Goal: Information Seeking & Learning: Learn about a topic

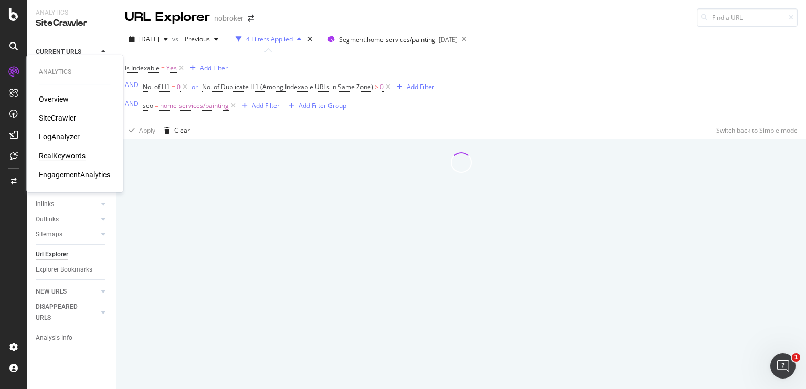
click at [71, 152] on div "RealKeywords" at bounding box center [62, 156] width 47 height 10
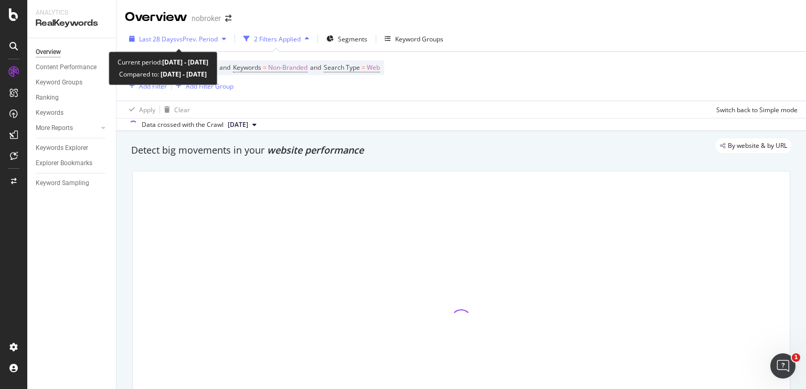
click at [144, 37] on span "Last 28 Days" at bounding box center [157, 39] width 37 height 9
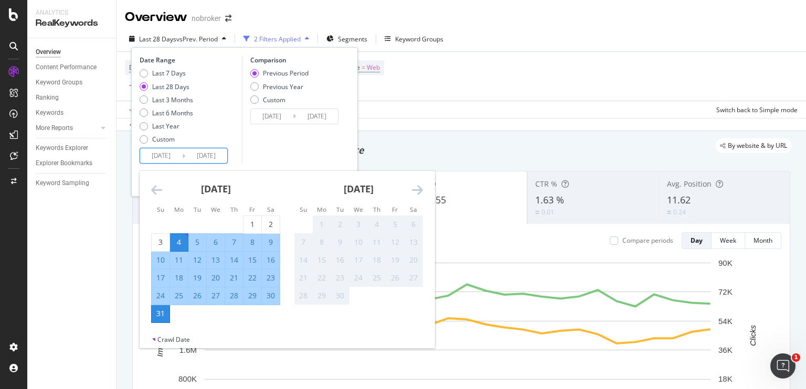
click at [173, 153] on input "[DATE]" at bounding box center [161, 155] width 42 height 15
click at [390, 105] on div "Apply Clear Switch back to Simple mode" at bounding box center [460, 109] width 689 height 17
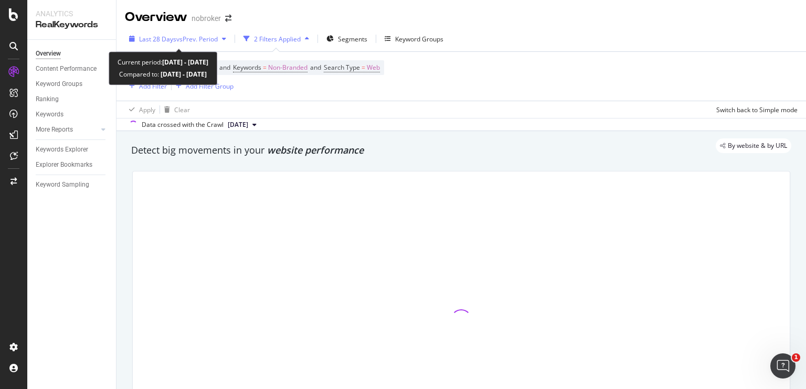
click at [200, 39] on span "vs Prev. Period" at bounding box center [196, 39] width 41 height 9
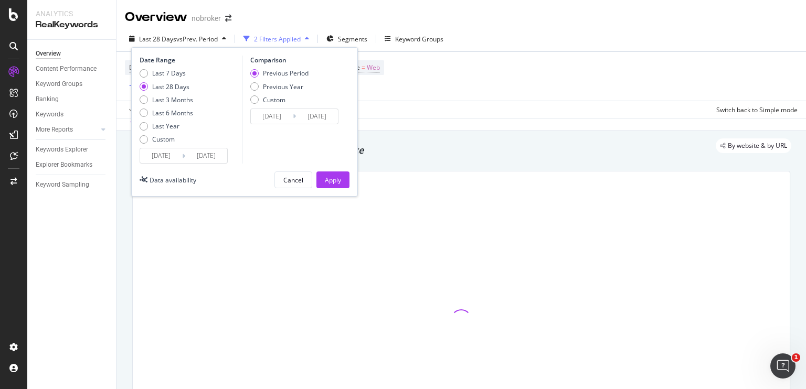
click at [199, 152] on input "[DATE]" at bounding box center [206, 155] width 42 height 15
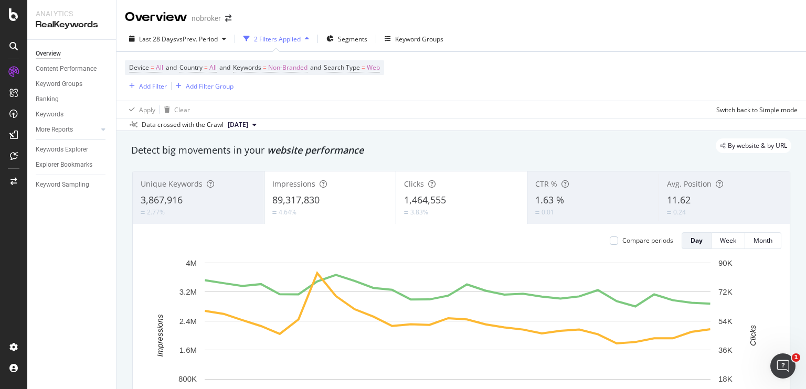
click at [442, 150] on div "By website & by URL" at bounding box center [456, 145] width 670 height 15
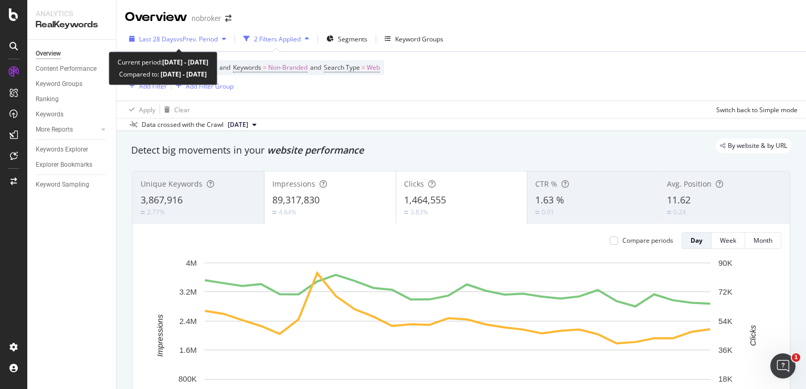
click at [199, 37] on span "vs Prev. Period" at bounding box center [196, 39] width 41 height 9
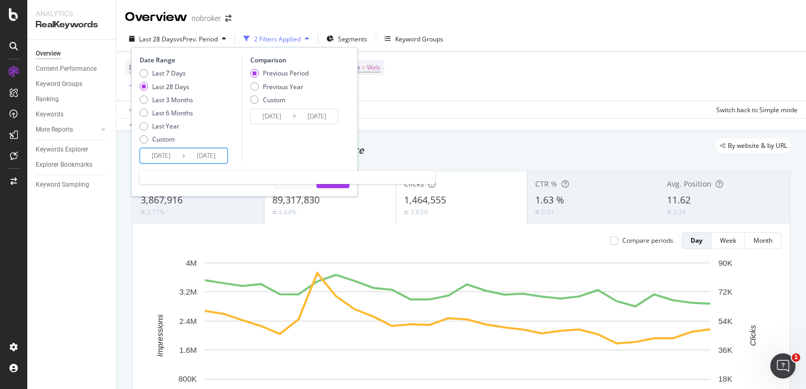
click at [153, 158] on input "[DATE]" at bounding box center [161, 155] width 42 height 15
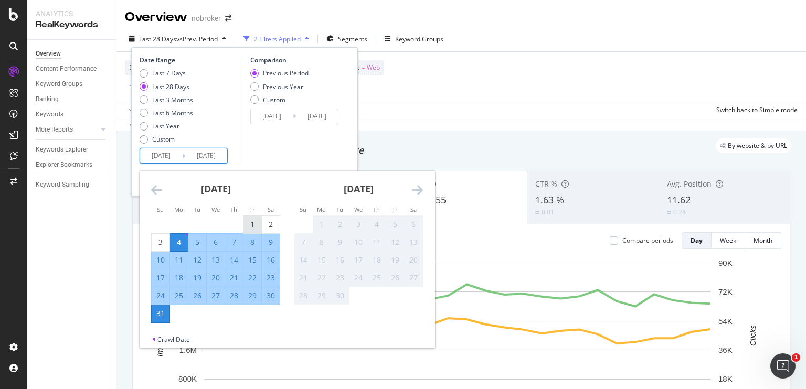
click at [249, 223] on div "1" at bounding box center [252, 224] width 18 height 10
type input "[DATE]"
click at [280, 146] on div "Comparison Previous Period Previous Year Custom [DATE] Navigate forward to inte…" at bounding box center [292, 110] width 100 height 108
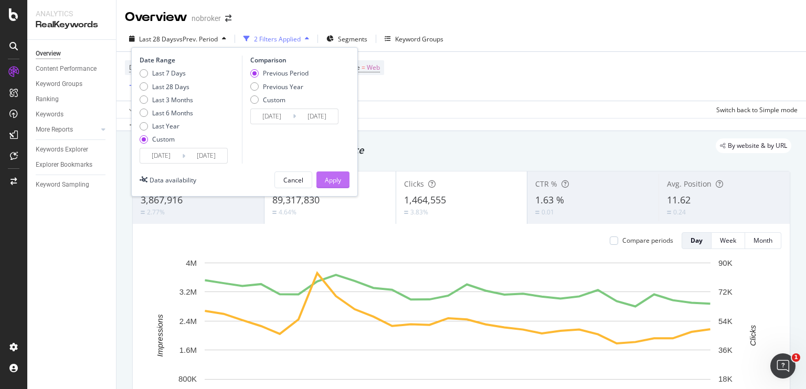
click at [327, 178] on div "Apply" at bounding box center [333, 180] width 16 height 9
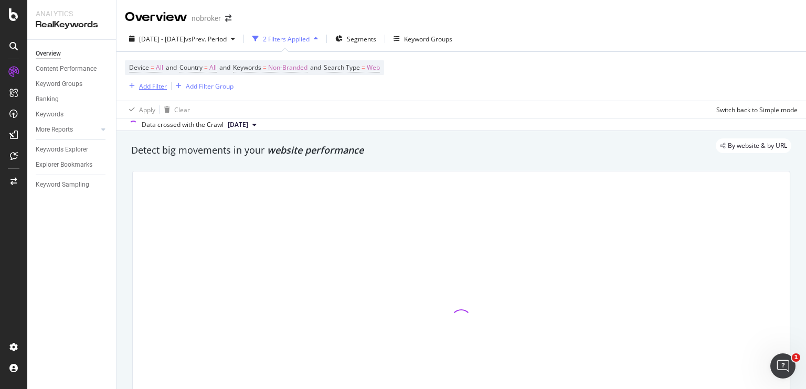
click at [155, 86] on div "Add Filter" at bounding box center [153, 86] width 28 height 9
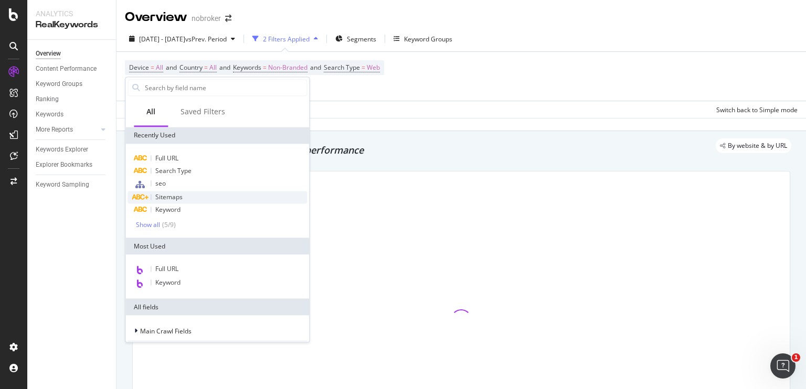
click at [169, 194] on span "Sitemaps" at bounding box center [168, 197] width 27 height 9
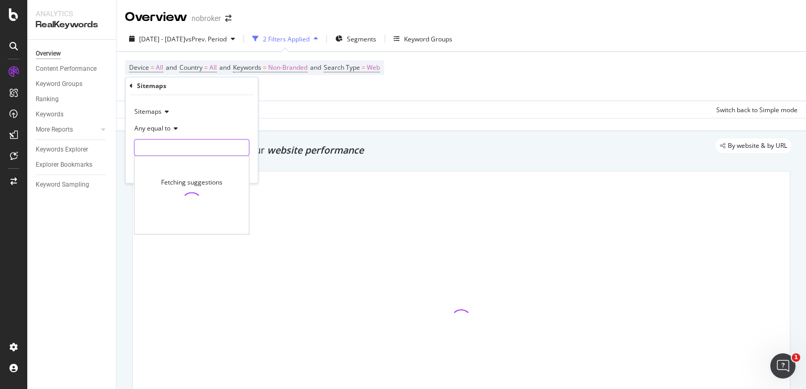
click at [183, 150] on input "text" at bounding box center [191, 148] width 114 height 17
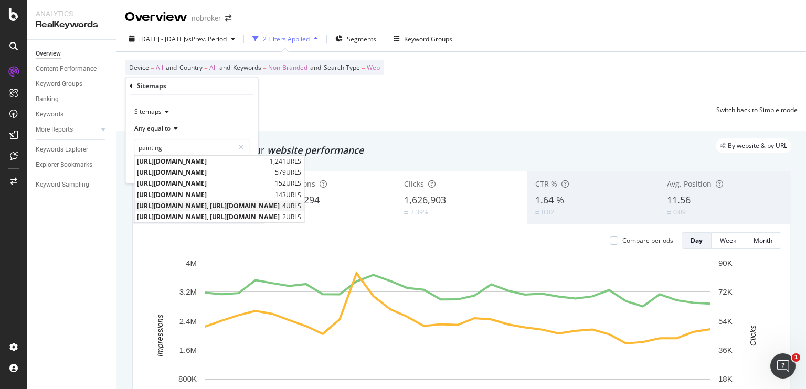
click at [207, 201] on span "[URL][DOMAIN_NAME], [URL][DOMAIN_NAME]" at bounding box center [208, 205] width 143 height 9
type input "[URL][DOMAIN_NAME], [URL][DOMAIN_NAME]"
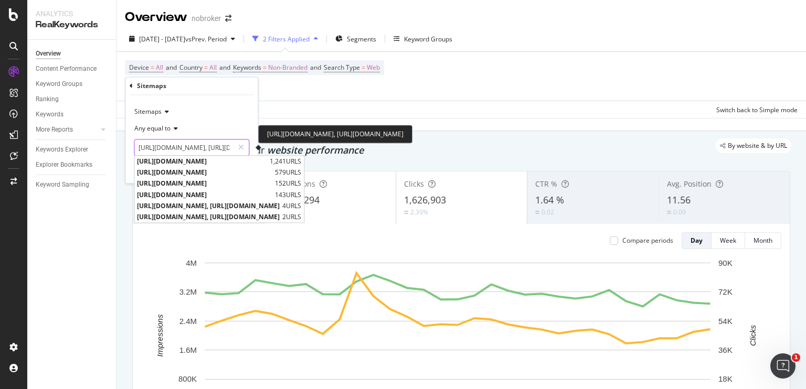
click at [222, 149] on input "[URL][DOMAIN_NAME], [URL][DOMAIN_NAME]" at bounding box center [183, 148] width 99 height 17
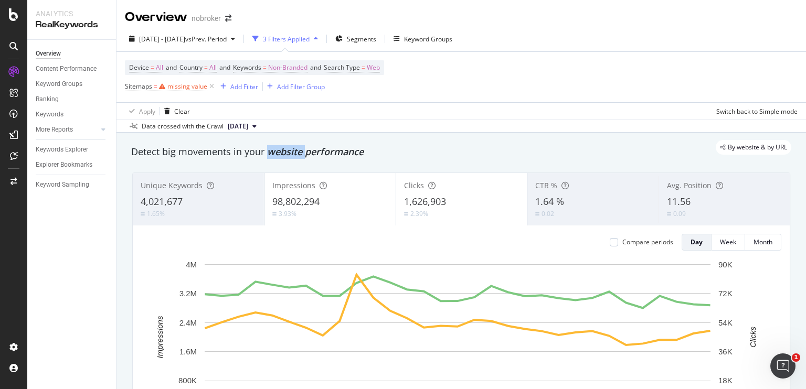
click at [280, 157] on span "website performance" at bounding box center [315, 151] width 97 height 13
click at [176, 86] on div "missing value" at bounding box center [187, 86] width 40 height 9
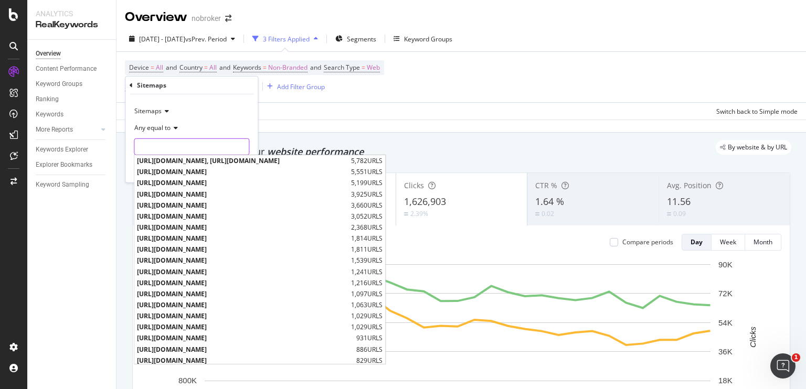
click at [185, 144] on input "text" at bounding box center [191, 146] width 114 height 17
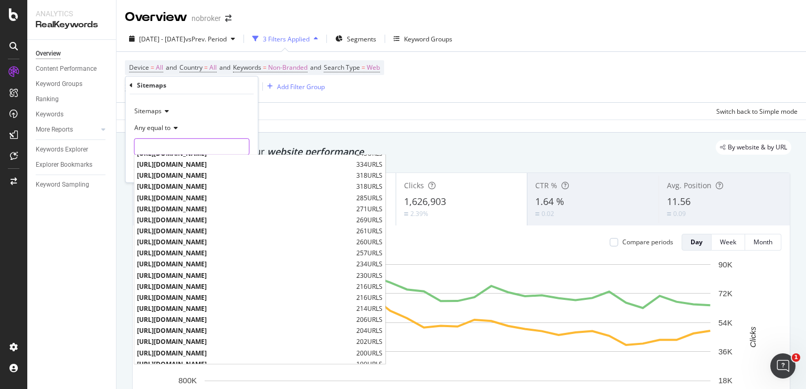
scroll to position [396, 0]
click at [217, 265] on span "[URL][DOMAIN_NAME]" at bounding box center [245, 263] width 217 height 9
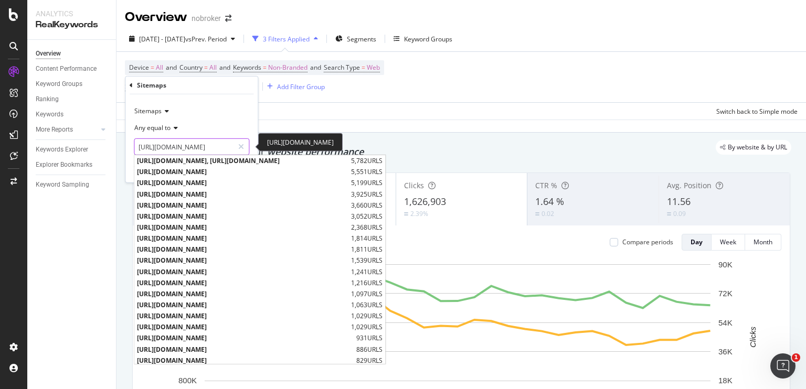
click at [227, 151] on input "[URL][DOMAIN_NAME]" at bounding box center [183, 146] width 99 height 17
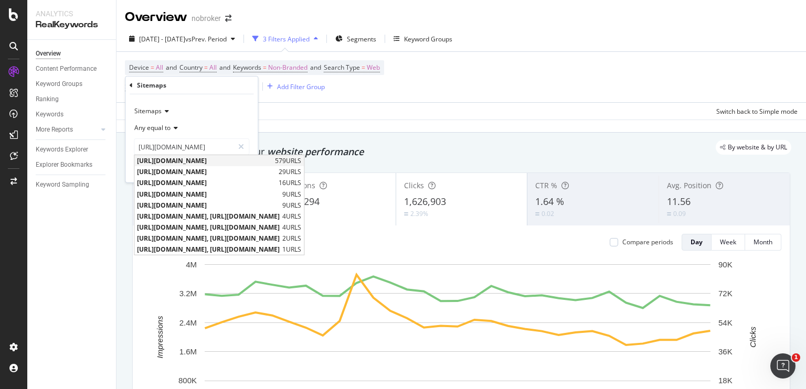
scroll to position [0, 0]
click at [258, 161] on span "[URL][DOMAIN_NAME]" at bounding box center [204, 160] width 135 height 9
type input "[URL][DOMAIN_NAME]"
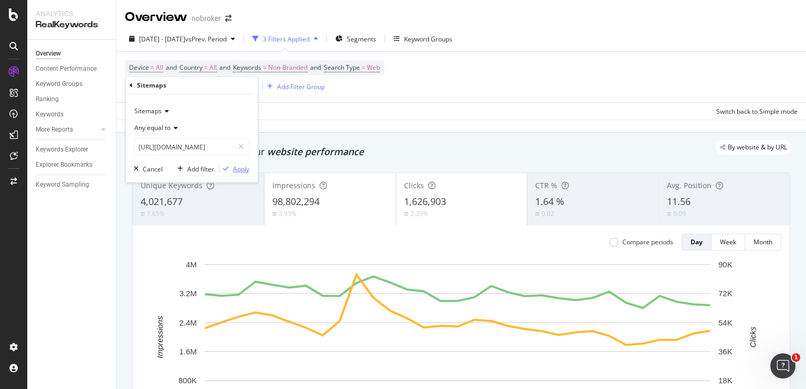
click at [235, 171] on div "Apply" at bounding box center [241, 168] width 16 height 9
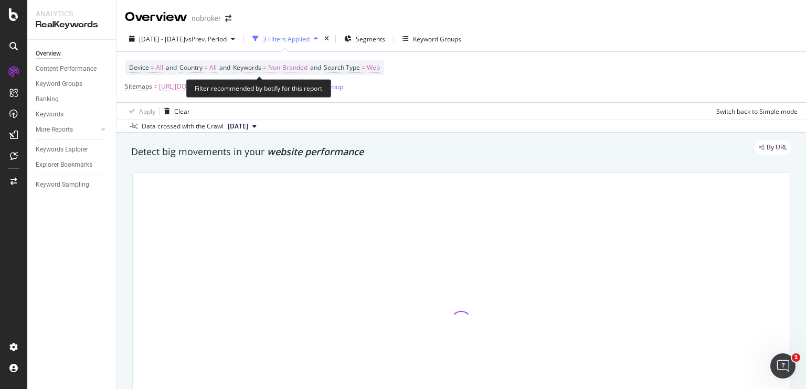
click at [279, 73] on span "Non-Branded" at bounding box center [287, 67] width 39 height 15
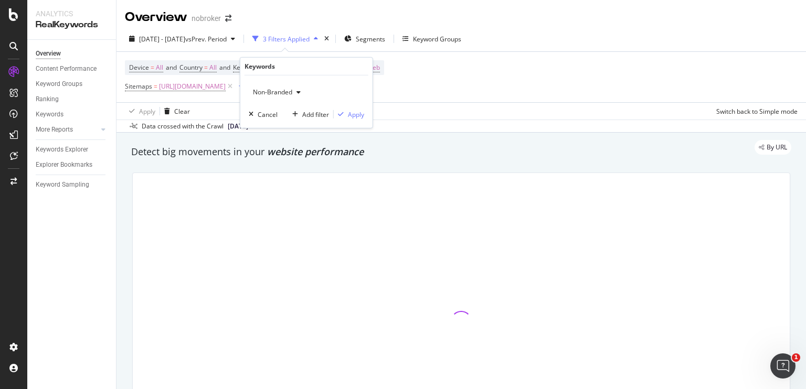
click at [282, 91] on span "Non-Branded" at bounding box center [271, 92] width 44 height 9
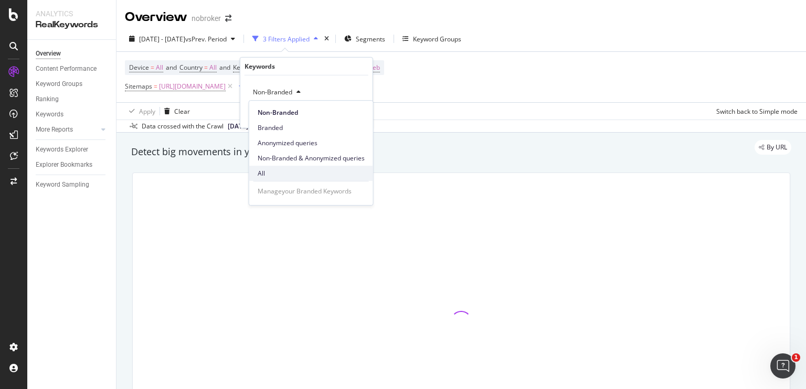
click at [261, 174] on span "All" at bounding box center [311, 173] width 107 height 9
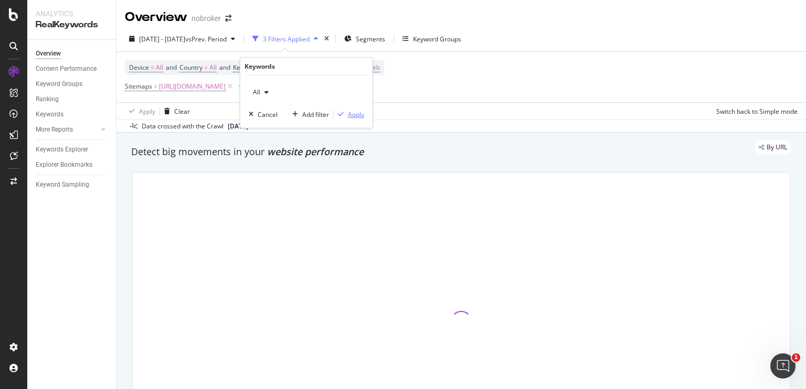
click at [353, 115] on div "Apply" at bounding box center [356, 114] width 16 height 9
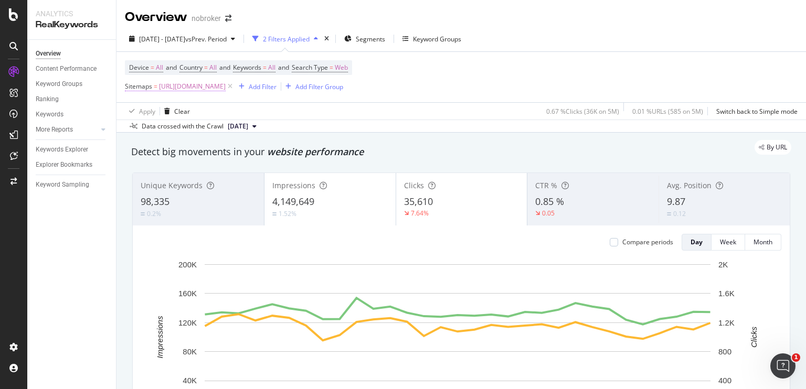
click at [226, 89] on span "[URL][DOMAIN_NAME]" at bounding box center [192, 86] width 67 height 15
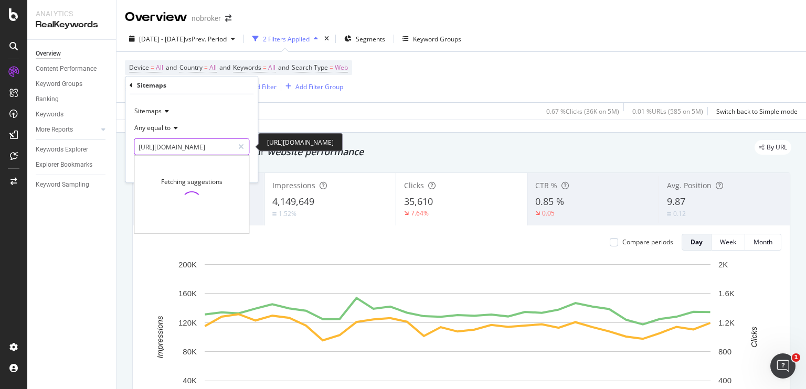
click at [216, 138] on input "[URL][DOMAIN_NAME]" at bounding box center [183, 146] width 99 height 17
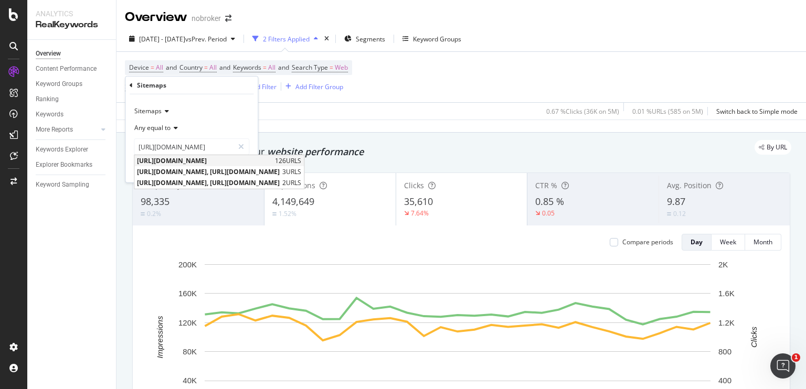
click at [204, 159] on span "[URL][DOMAIN_NAME]" at bounding box center [204, 160] width 135 height 9
type input "[URL][DOMAIN_NAME]"
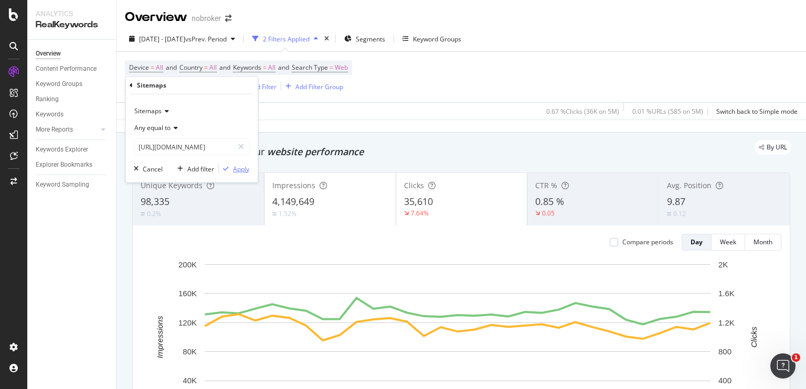
click at [237, 167] on div "Apply" at bounding box center [241, 168] width 16 height 9
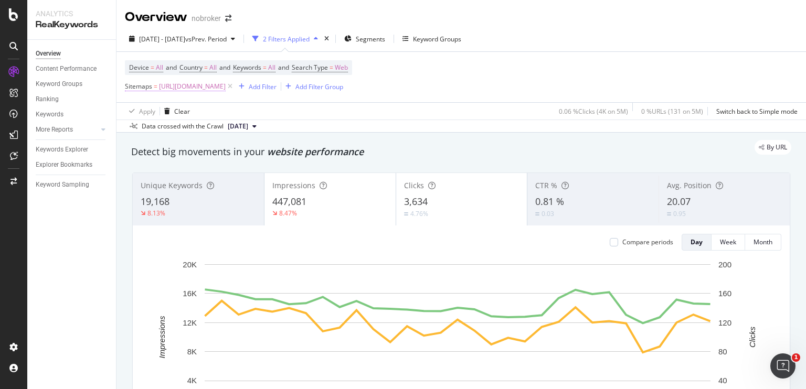
click at [226, 88] on span "[URL][DOMAIN_NAME]" at bounding box center [192, 86] width 67 height 15
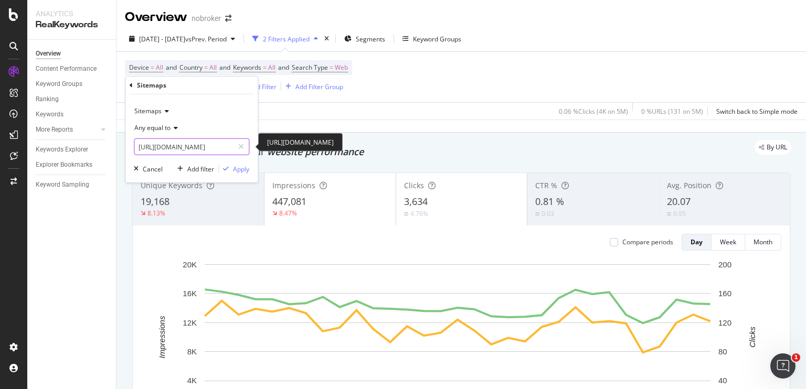
click at [216, 147] on input "[URL][DOMAIN_NAME]" at bounding box center [183, 146] width 99 height 17
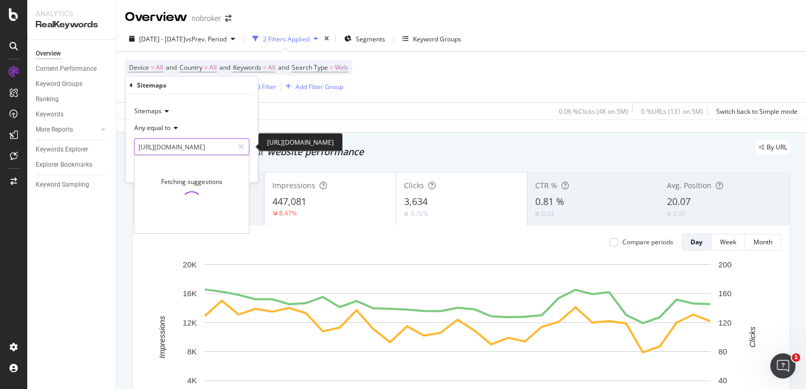
click at [216, 147] on input "[URL][DOMAIN_NAME]" at bounding box center [183, 146] width 99 height 17
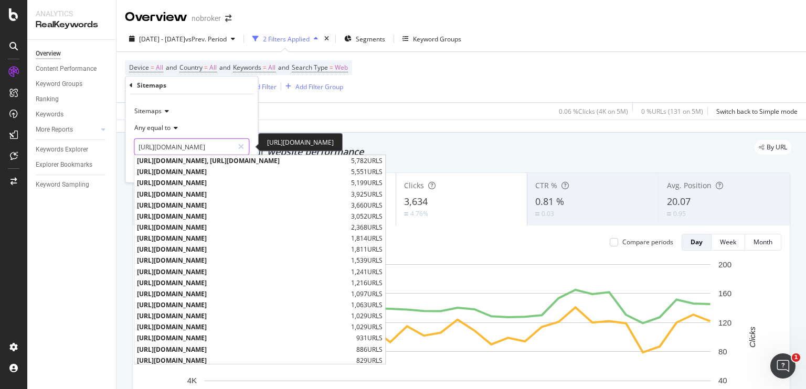
click at [225, 147] on input "[URL][DOMAIN_NAME]" at bounding box center [183, 146] width 99 height 17
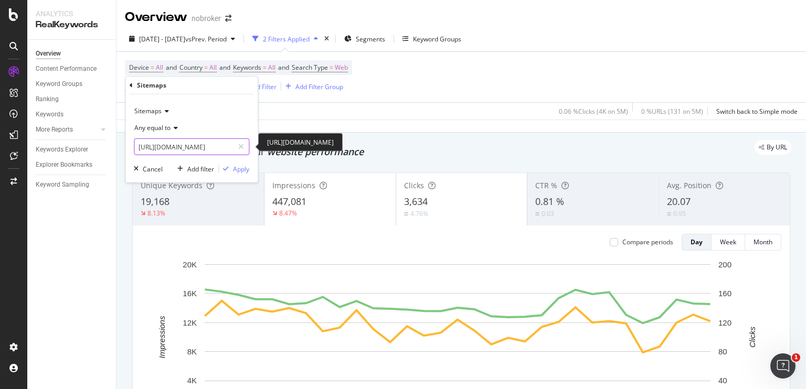
scroll to position [0, 109]
click at [229, 147] on input "[URL][DOMAIN_NAME]" at bounding box center [183, 146] width 99 height 17
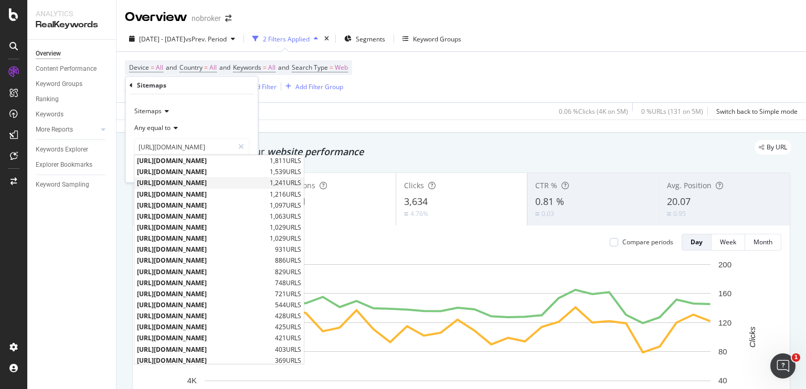
scroll to position [0, 0]
click at [267, 184] on span "[URL][DOMAIN_NAME]" at bounding box center [202, 182] width 130 height 9
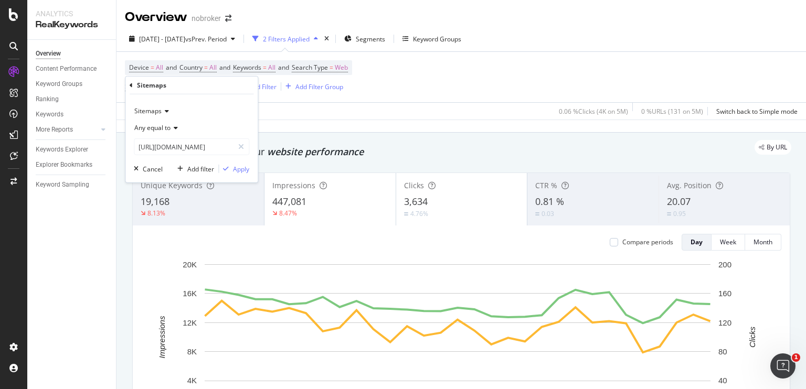
type input "[URL][DOMAIN_NAME]"
click at [246, 169] on div "Apply" at bounding box center [241, 168] width 16 height 9
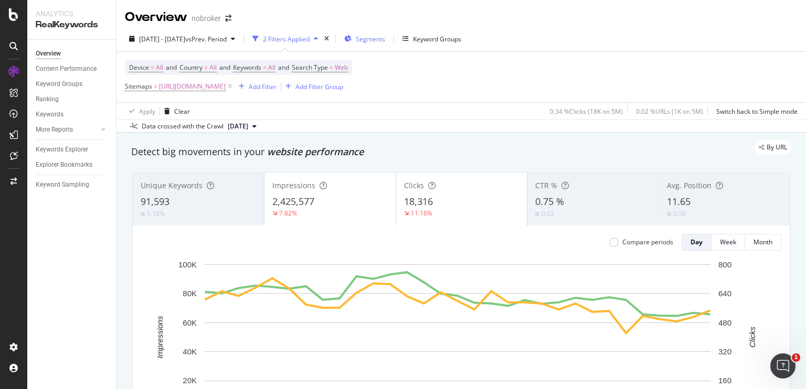
click at [385, 39] on span "Segments" at bounding box center [370, 39] width 29 height 9
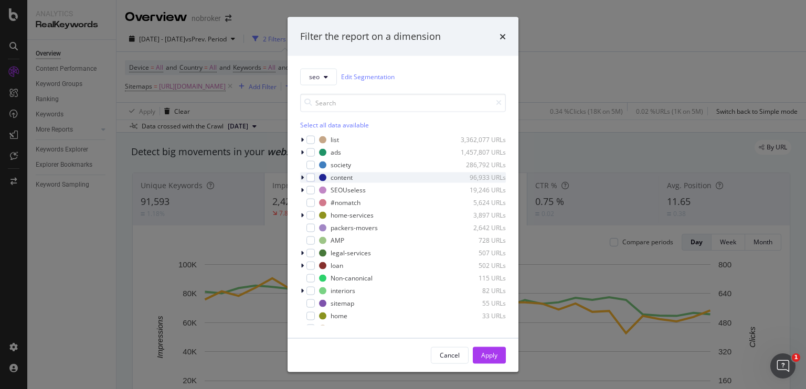
click at [304, 176] on div "modal" at bounding box center [303, 177] width 6 height 10
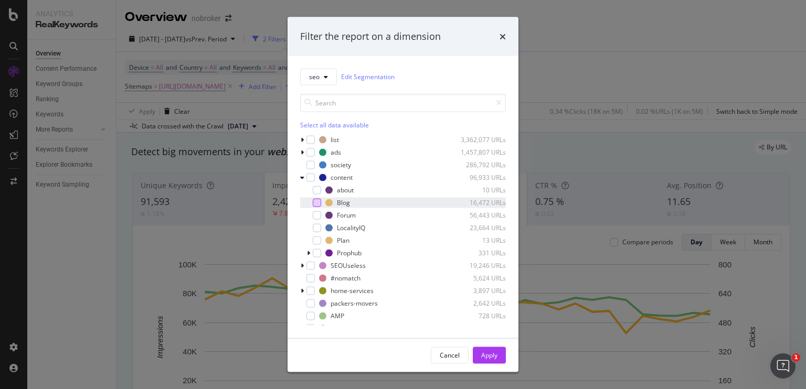
click at [315, 203] on div "modal" at bounding box center [317, 202] width 8 height 8
click at [489, 348] on div "Apply" at bounding box center [489, 355] width 16 height 16
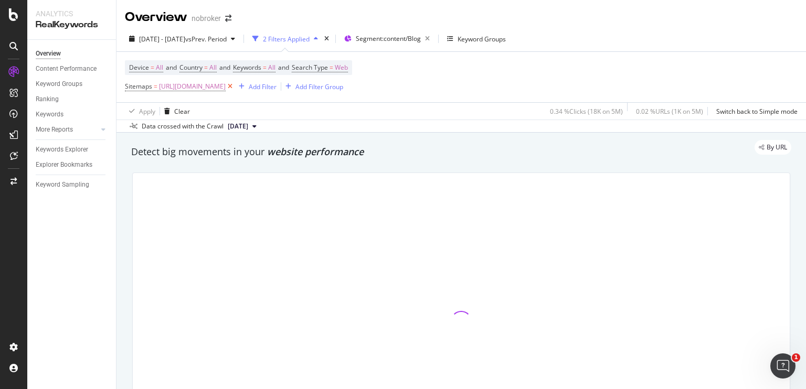
click at [235, 86] on icon at bounding box center [230, 86] width 9 height 10
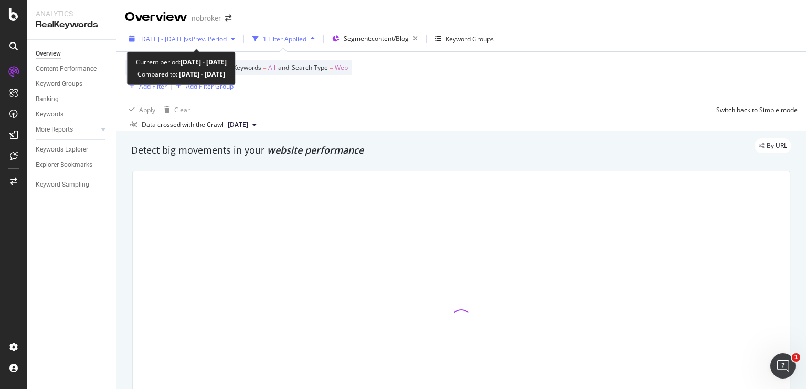
click at [216, 41] on span "vs Prev. Period" at bounding box center [205, 39] width 41 height 9
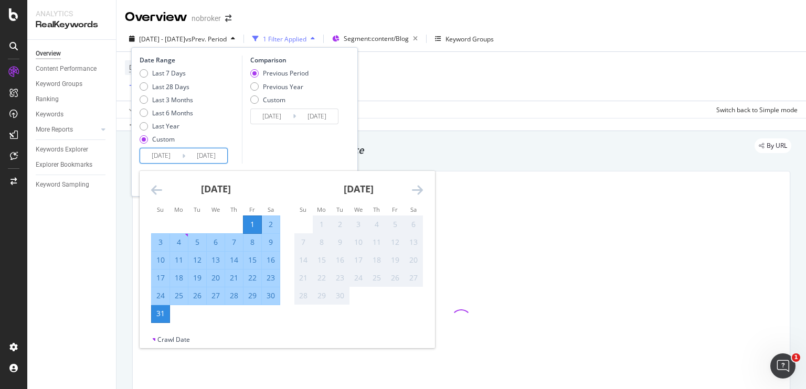
click at [157, 155] on input "[DATE]" at bounding box center [161, 155] width 42 height 15
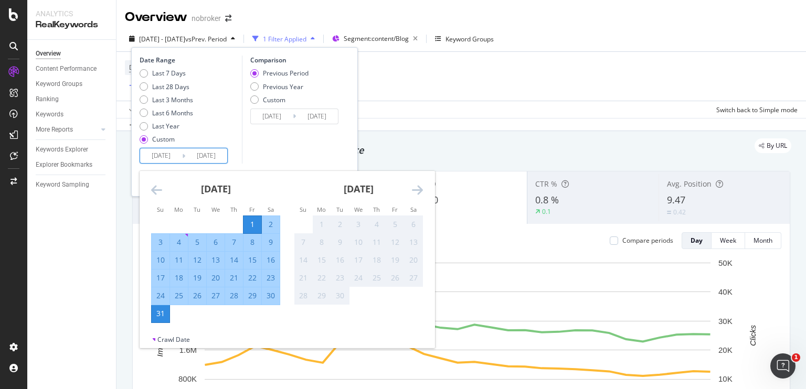
click at [159, 191] on icon "Move backward to switch to the previous month." at bounding box center [156, 190] width 11 height 13
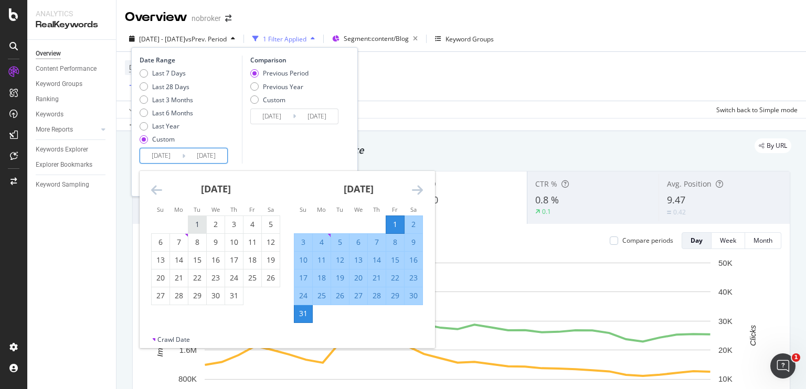
click at [189, 230] on div "1" at bounding box center [197, 224] width 18 height 17
type input "[DATE]"
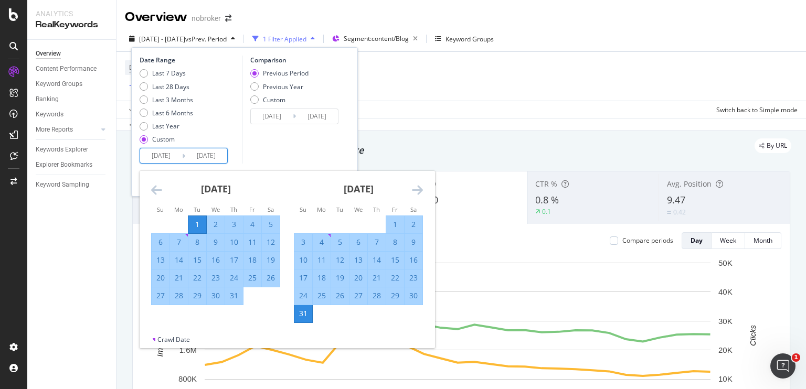
click at [237, 299] on div "31" at bounding box center [234, 296] width 18 height 10
type input "[DATE]"
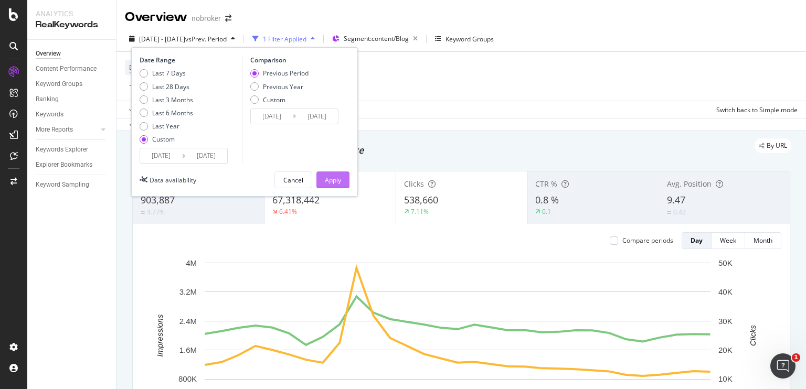
click at [332, 174] on div "Apply" at bounding box center [333, 180] width 16 height 16
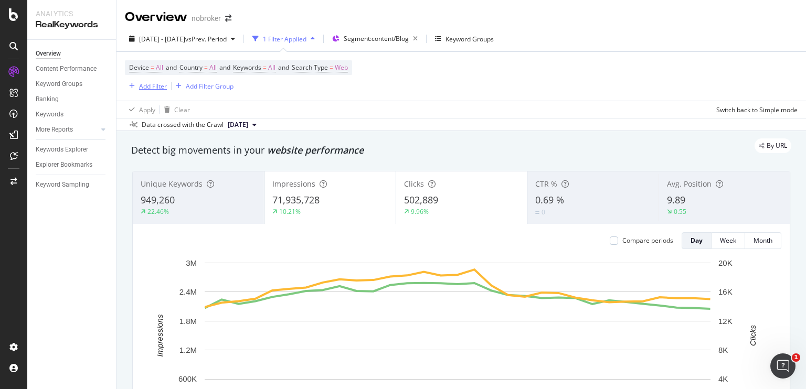
click at [150, 86] on div "Add Filter" at bounding box center [153, 86] width 28 height 9
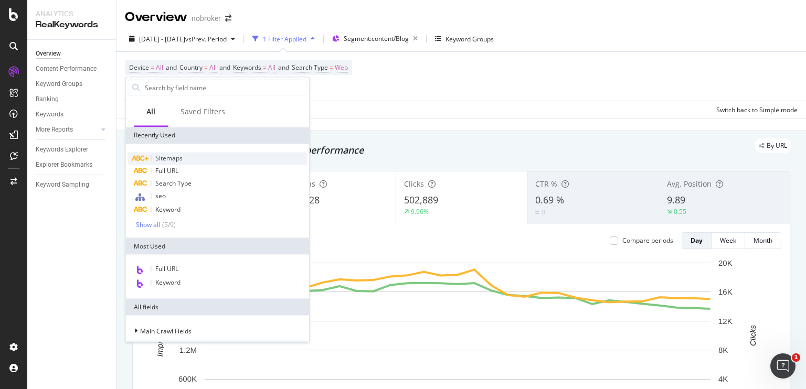
click at [158, 161] on span "Sitemaps" at bounding box center [168, 158] width 27 height 9
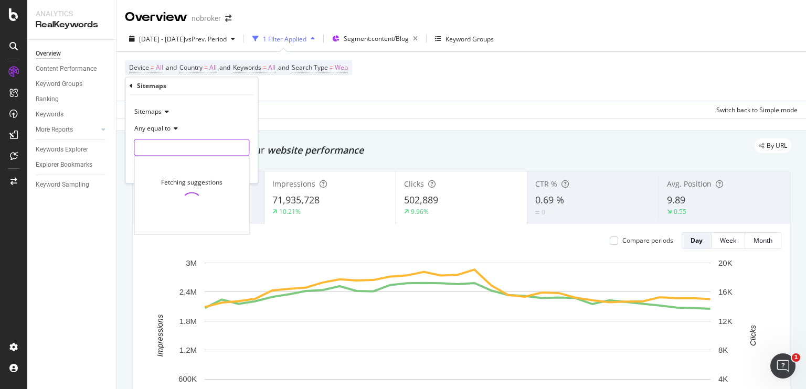
click at [201, 146] on input "text" at bounding box center [191, 148] width 114 height 17
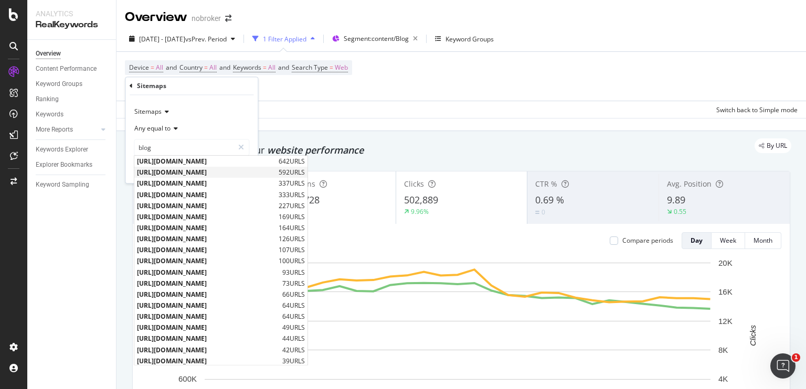
click at [196, 176] on span "[URL][DOMAIN_NAME]" at bounding box center [206, 172] width 139 height 9
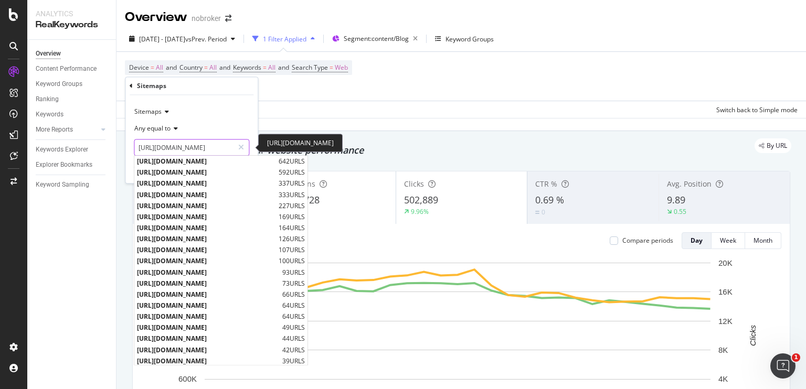
click at [216, 148] on input "[URL][DOMAIN_NAME]" at bounding box center [183, 148] width 99 height 17
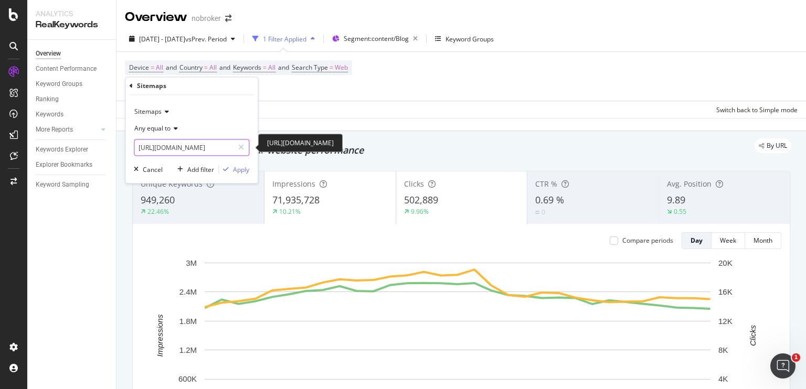
type input "[URL][DOMAIN_NAME]"
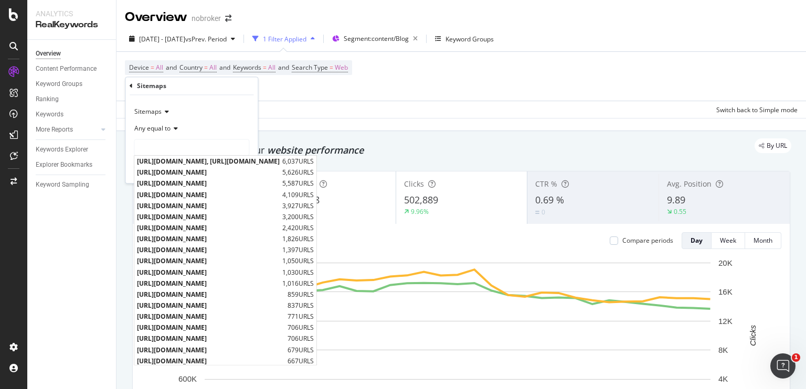
click at [287, 114] on div "Apply Clear Switch back to Simple mode" at bounding box center [460, 109] width 689 height 17
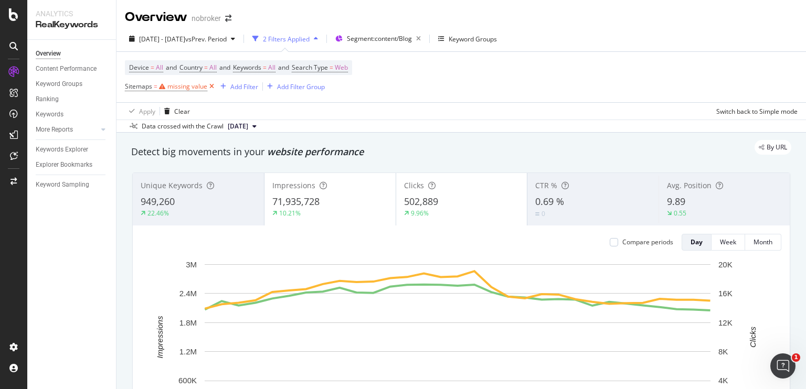
click at [207, 86] on icon at bounding box center [211, 86] width 9 height 10
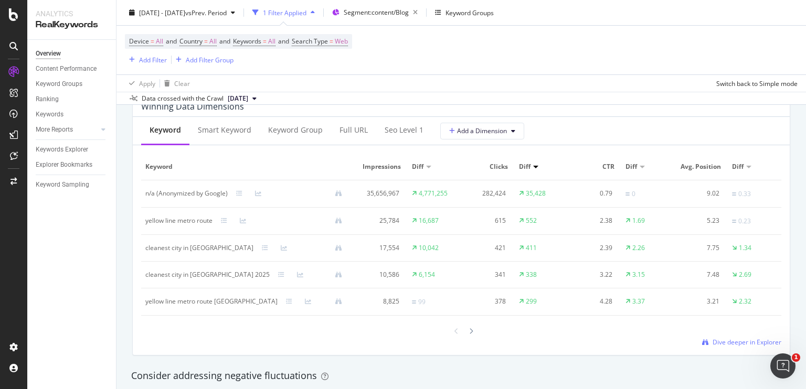
scroll to position [959, 0]
click at [160, 193] on div "n/a (Anonymized by Google)" at bounding box center [186, 192] width 82 height 9
drag, startPoint x: 160, startPoint y: 193, endPoint x: 182, endPoint y: 190, distance: 22.1
click at [182, 190] on div "n/a (Anonymized by Google)" at bounding box center [186, 192] width 82 height 9
copy div "Anonymized"
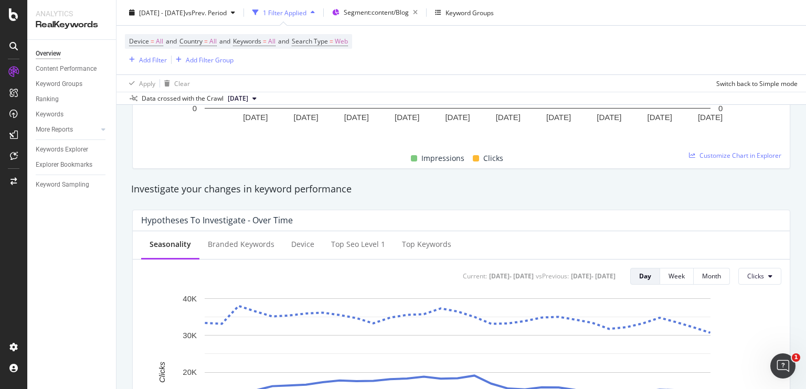
scroll to position [0, 0]
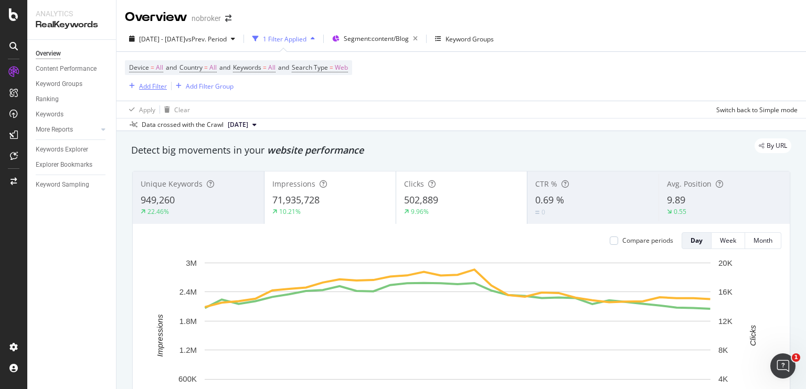
click at [150, 82] on div "Add Filter" at bounding box center [153, 86] width 28 height 9
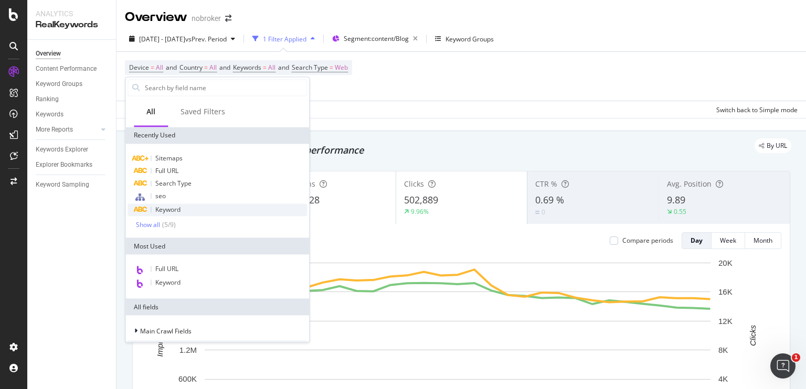
click at [176, 206] on span "Keyword" at bounding box center [167, 209] width 25 height 9
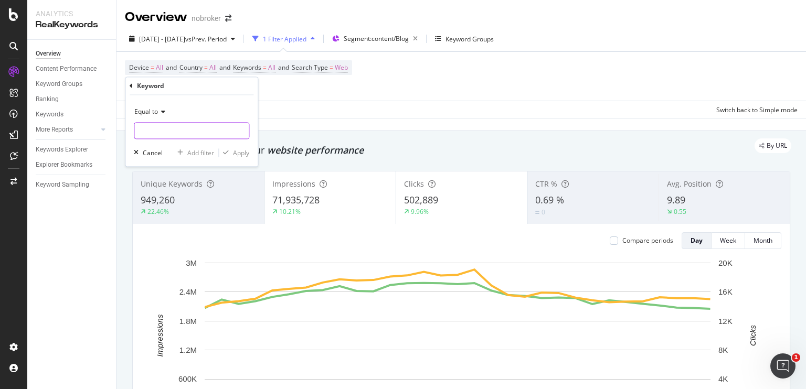
click at [177, 127] on input "text" at bounding box center [191, 131] width 114 height 17
click at [164, 113] on icon at bounding box center [161, 112] width 7 height 6
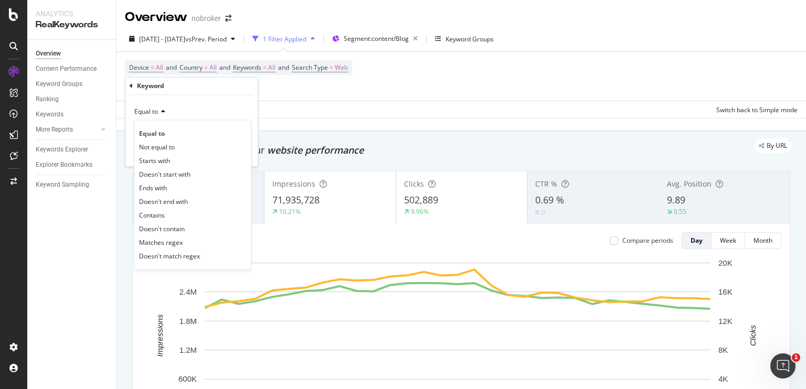
click at [164, 113] on icon at bounding box center [161, 112] width 7 height 6
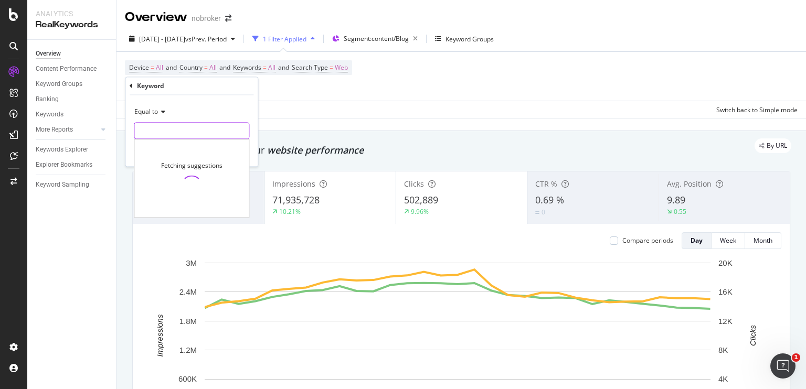
click at [164, 124] on input "text" at bounding box center [191, 131] width 114 height 17
paste input "Anonymized"
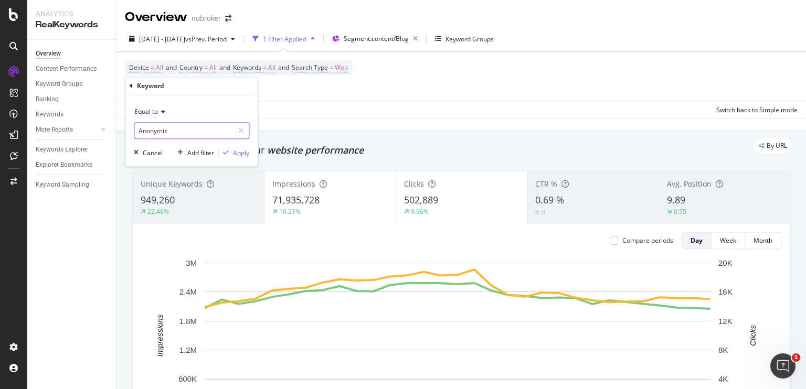
type input "Anonymi"
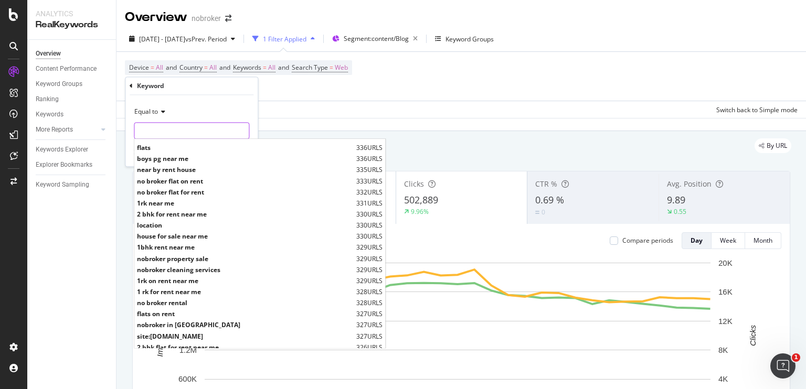
scroll to position [1185, 0]
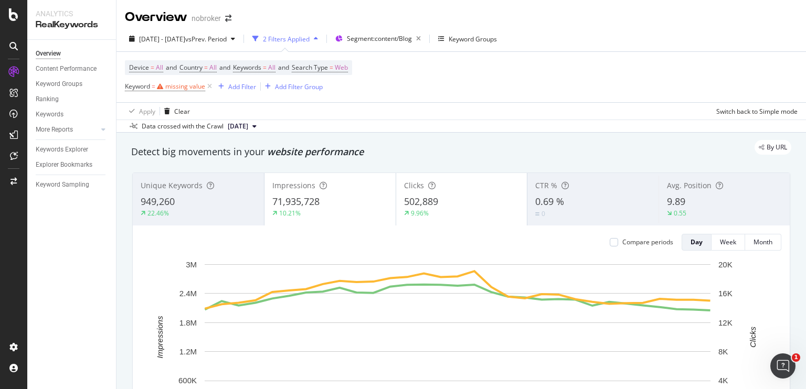
click at [269, 106] on div "Apply Clear Switch back to Simple mode" at bounding box center [460, 110] width 689 height 17
click at [210, 88] on icon at bounding box center [209, 86] width 9 height 10
